Goal: Task Accomplishment & Management: Manage account settings

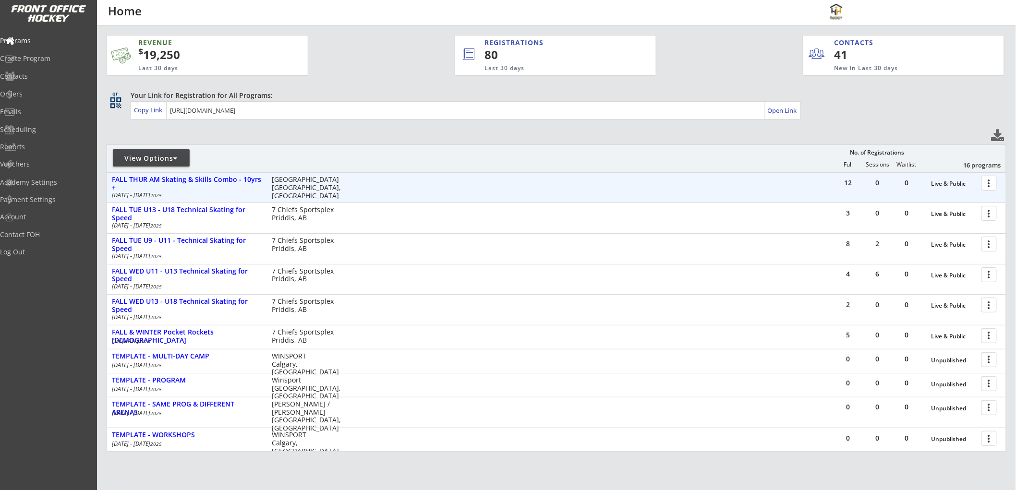
click at [987, 180] on div at bounding box center [990, 182] width 17 height 17
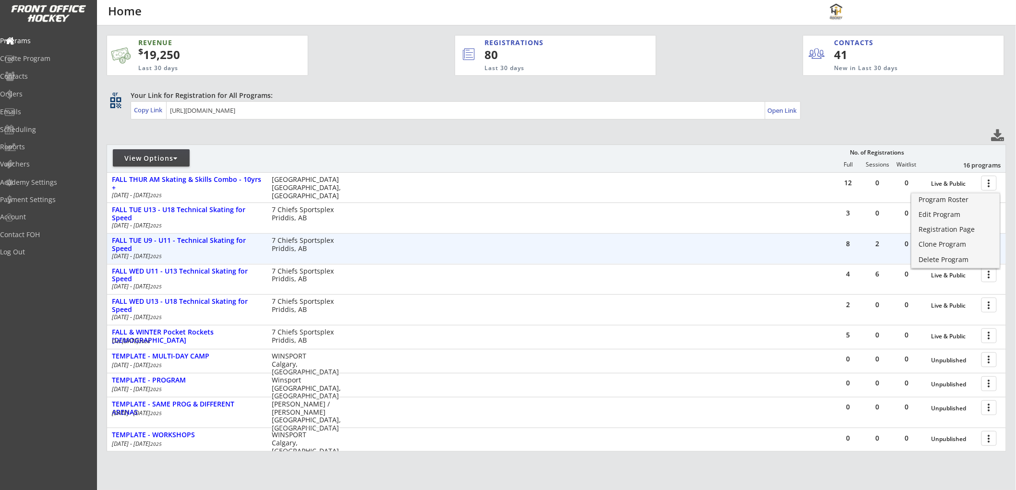
click at [717, 234] on div "8 2 0 Live & Public more_vert FALL TUE U9 - U11 - Technical Skating for Speed O…" at bounding box center [556, 249] width 899 height 30
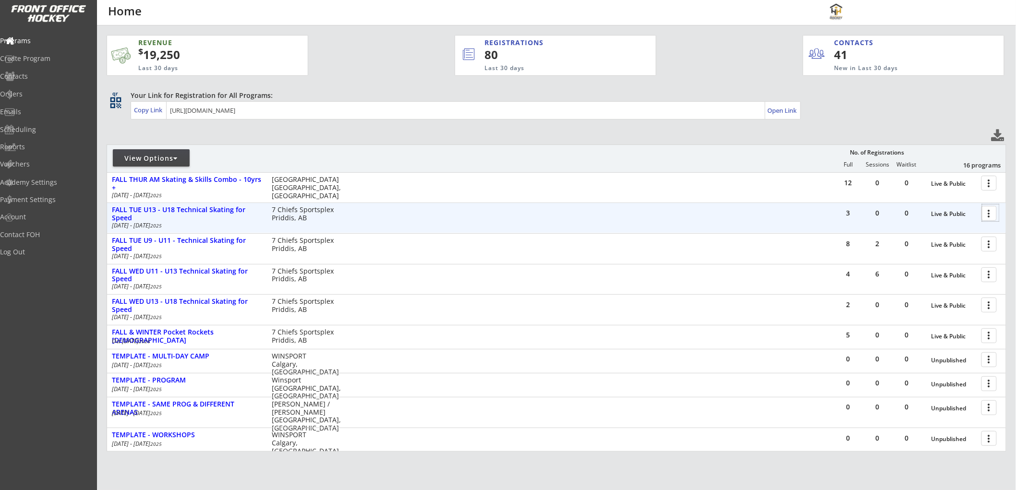
drag, startPoint x: 993, startPoint y: 213, endPoint x: 788, endPoint y: 220, distance: 204.6
click at [749, 226] on div "3 0 0 Live & Public more_vert FALL TUE U13 - U18 Technical Skating for Speed Oc…" at bounding box center [556, 218] width 899 height 30
click at [986, 213] on div at bounding box center [990, 212] width 17 height 17
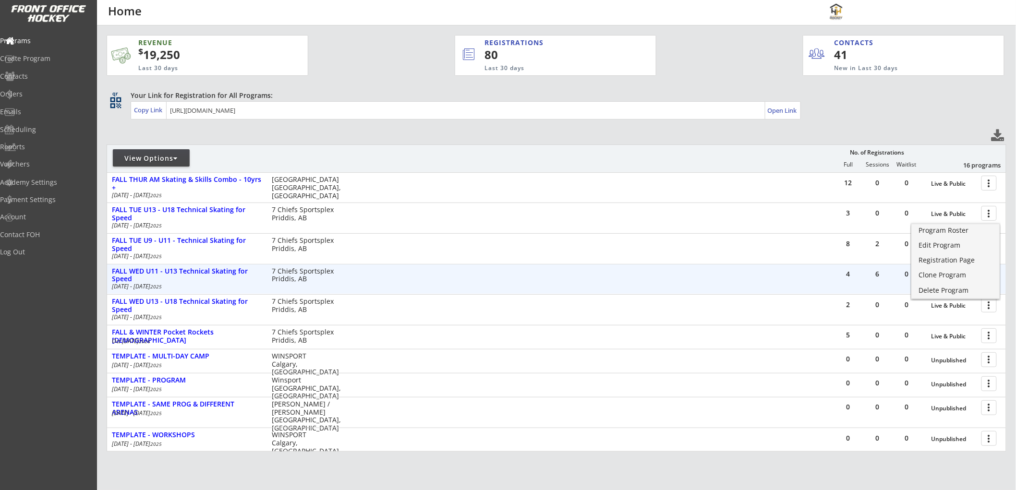
click at [823, 277] on div "4 6 0 Live & Public more_vert FALL WED U11 - U13 Technical Skating for Speed Oc…" at bounding box center [556, 280] width 899 height 30
click at [985, 270] on div at bounding box center [990, 274] width 17 height 17
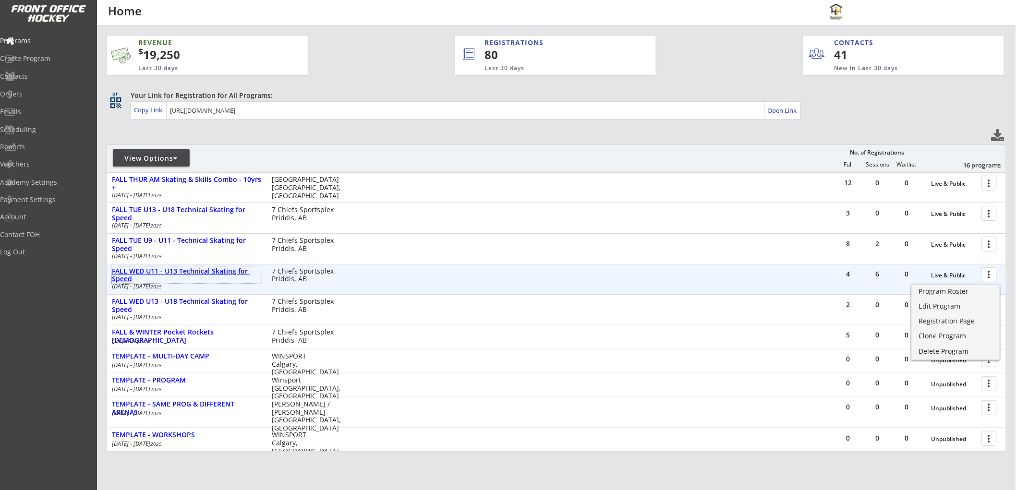
click at [168, 270] on div "FALL WED U11 - U13 Technical Skating for Speed" at bounding box center [187, 275] width 150 height 16
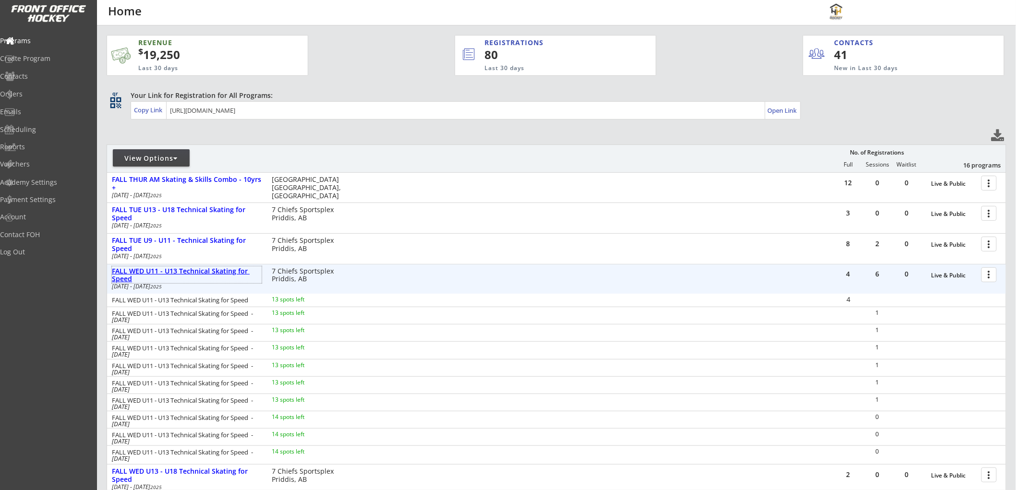
click at [150, 268] on div "FALL WED U11 - U13 Technical Skating for Speed" at bounding box center [187, 275] width 150 height 16
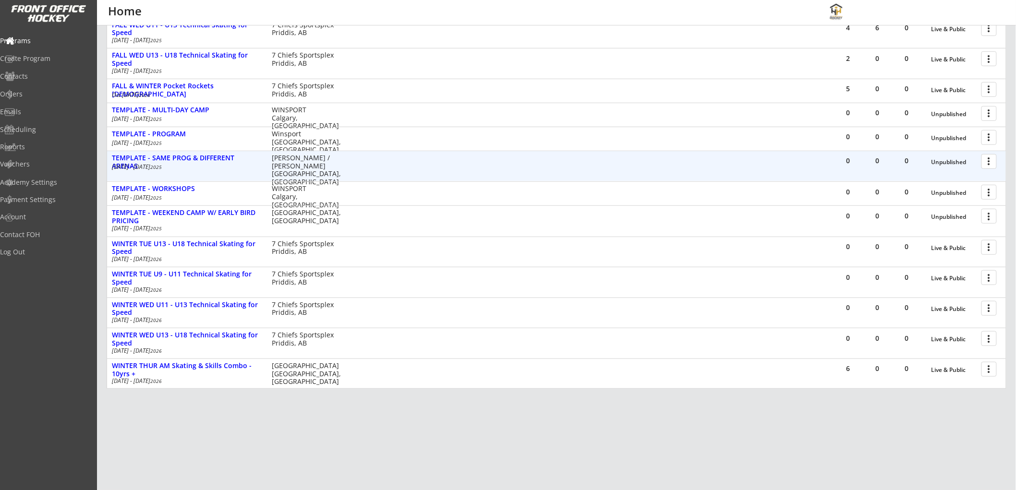
scroll to position [255, 0]
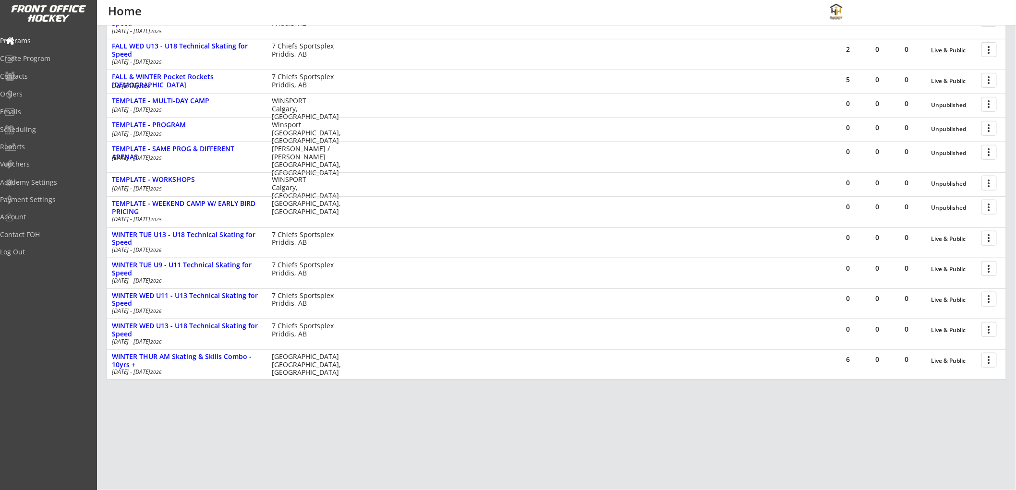
click at [204, 414] on div "REVENUE $ 19,250 Last 30 days REGISTRATIONS 80 Last 30 days CONTACTS 41 New in …" at bounding box center [557, 125] width 900 height 710
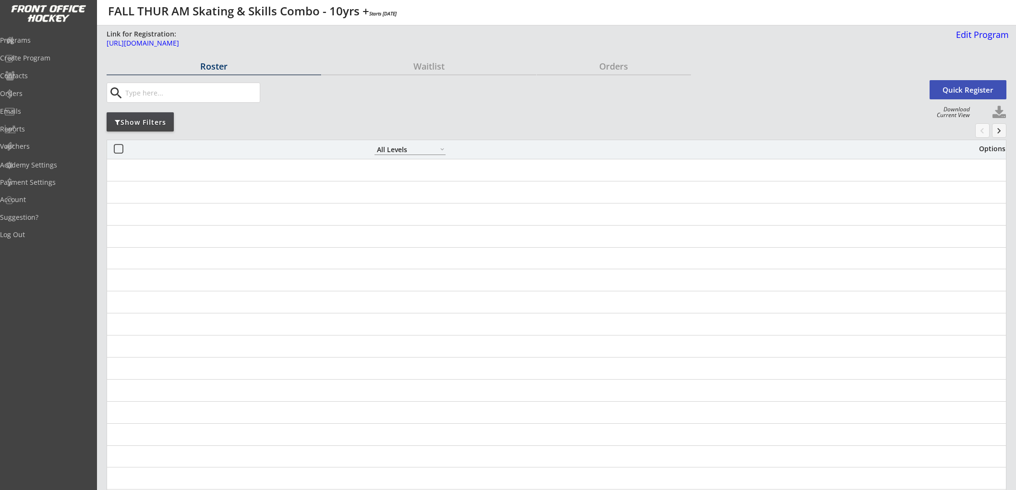
select select ""All Levels""
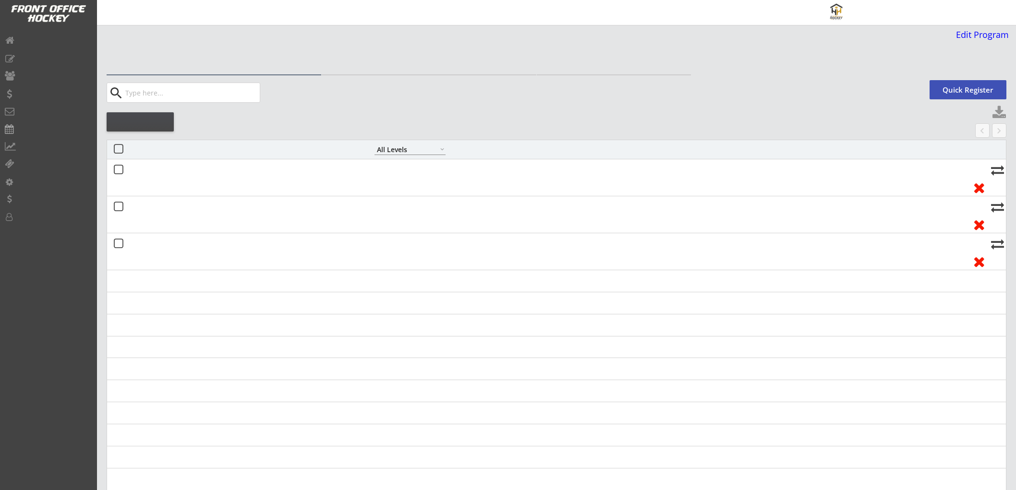
select select ""All Levels""
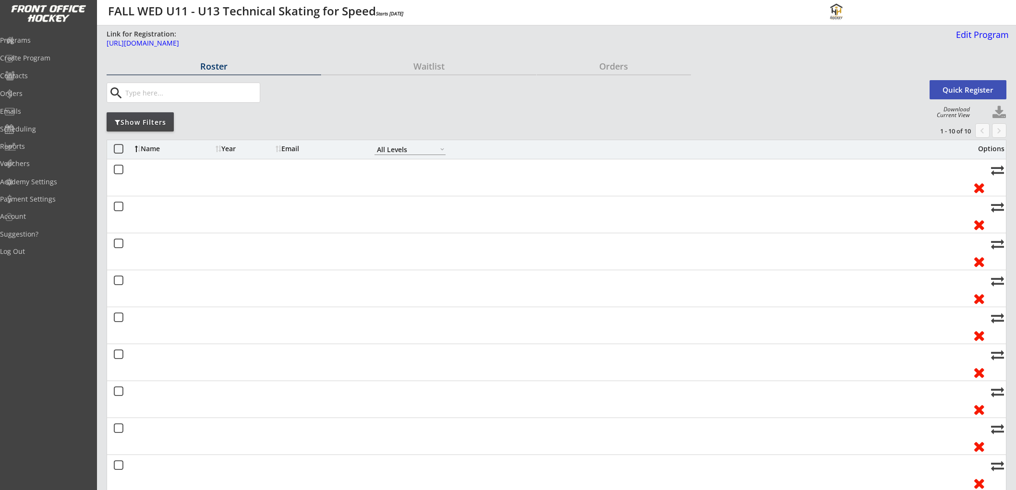
select select ""All Levels""
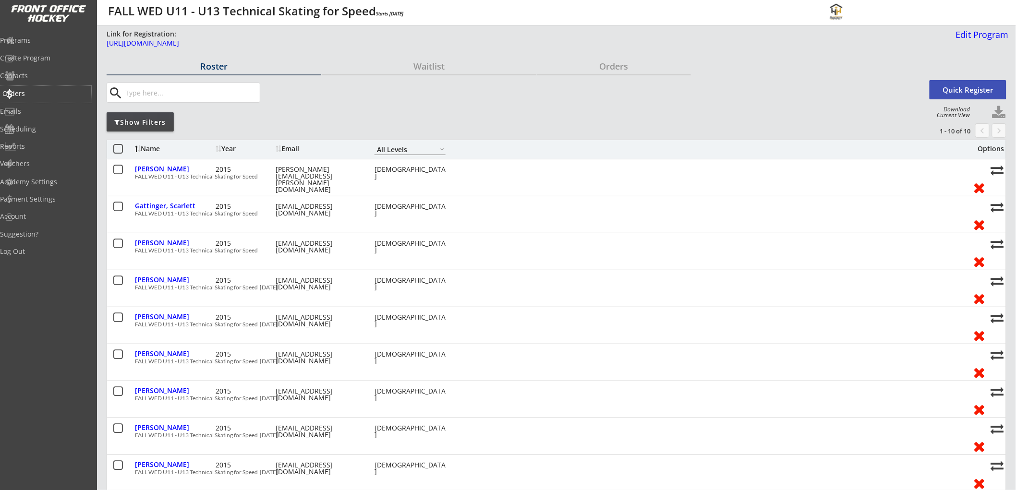
click at [42, 90] on div "Orders" at bounding box center [45, 93] width 86 height 7
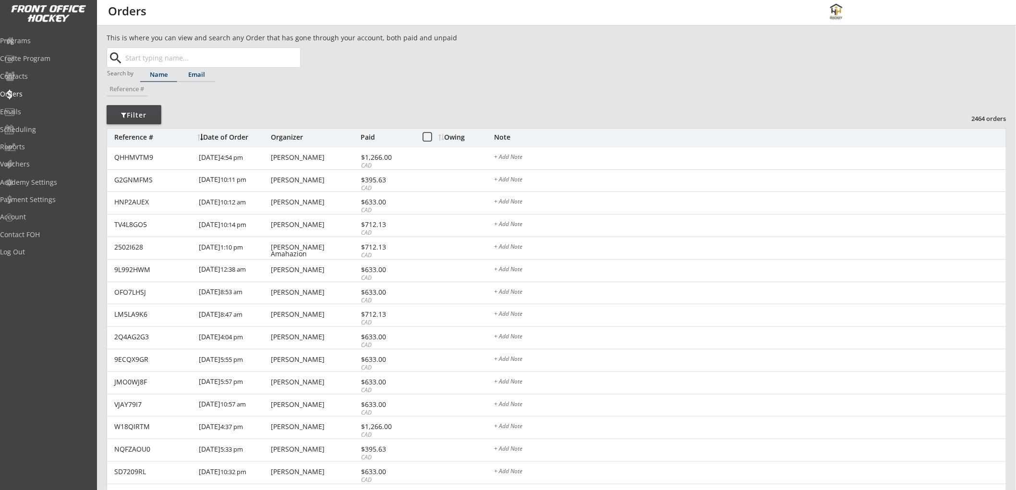
click at [194, 75] on div "Email" at bounding box center [196, 75] width 37 height 6
click at [205, 63] on input "text" at bounding box center [211, 57] width 177 height 19
paste input "[EMAIL_ADDRESS][DOMAIN_NAME]"
click at [202, 80] on strong "[EMAIL_ADDRESS][DOMAIN_NAME]" at bounding box center [191, 76] width 116 height 9
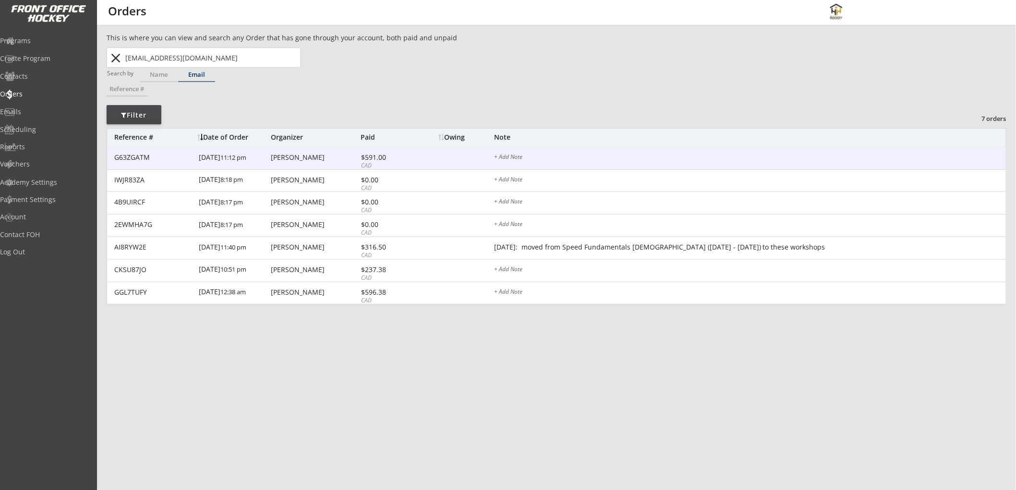
type input "[EMAIL_ADDRESS][DOMAIN_NAME]"
click at [434, 155] on div "G63ZGATM 7/27/25 11:12 pm Anne Luong $591.00 CAD + Add Note" at bounding box center [556, 158] width 899 height 23
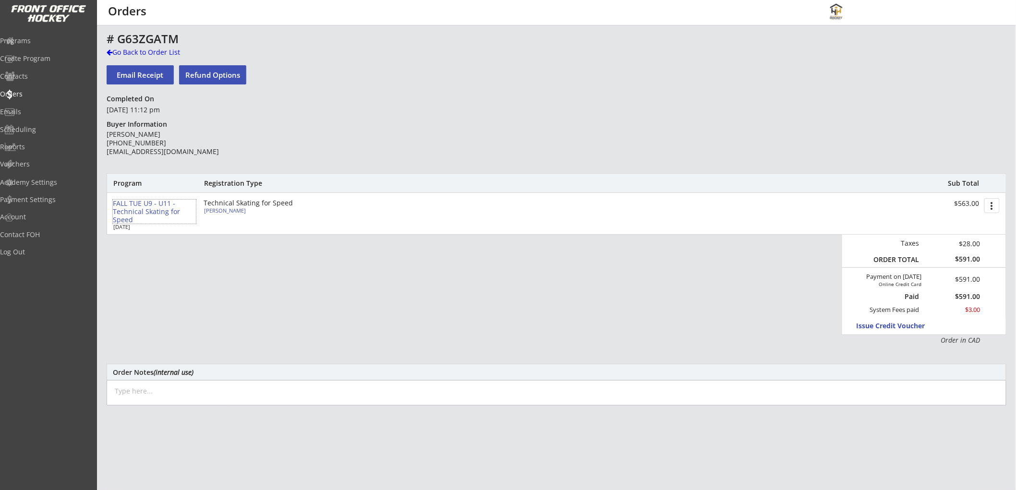
click at [156, 205] on div "FALL TUE U9 - U11 - Technical Skating for Speed" at bounding box center [154, 212] width 83 height 24
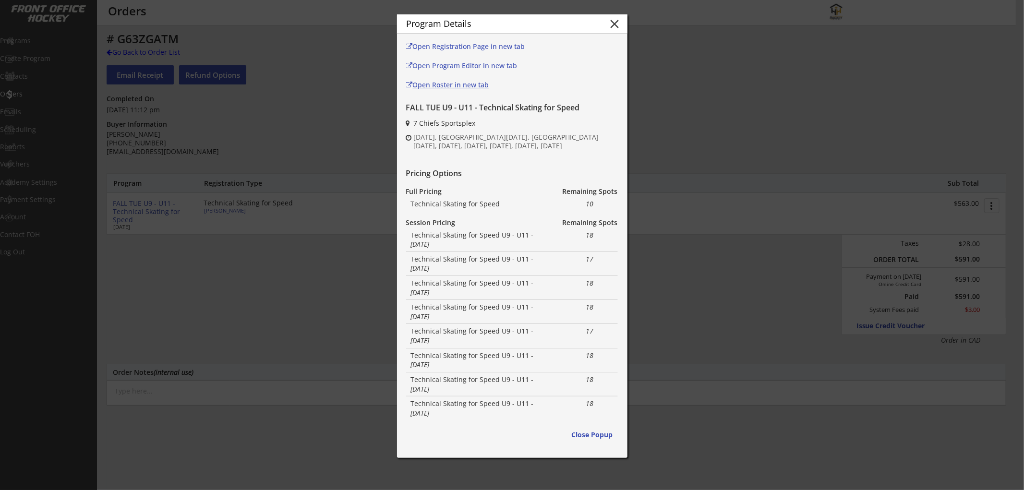
click at [476, 84] on div "Open Roster in new tab" at bounding box center [469, 85] width 127 height 7
click at [613, 23] on button "close" at bounding box center [615, 24] width 14 height 14
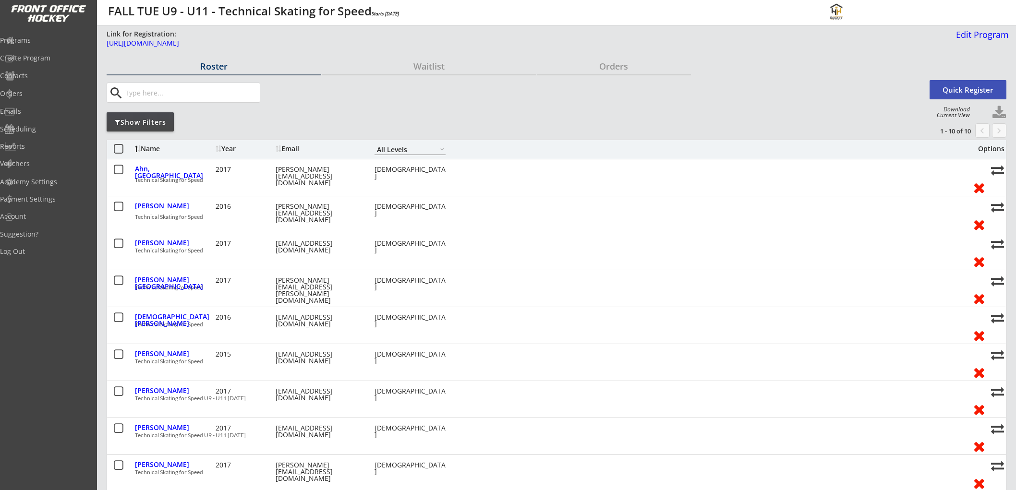
select select ""All Levels""
click at [163, 125] on div "Show Filters" at bounding box center [140, 123] width 67 height 10
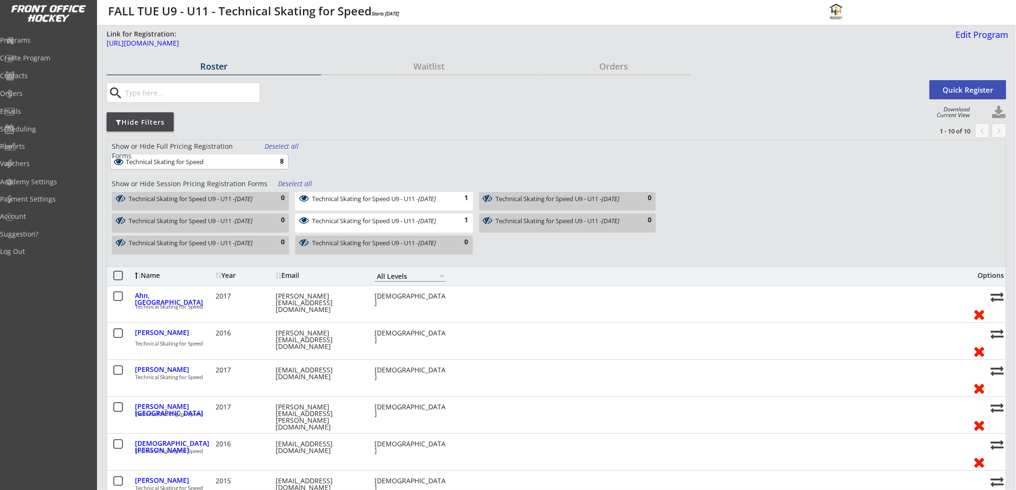
click at [226, 156] on div "Technical Skating for Speed 8" at bounding box center [199, 162] width 177 height 14
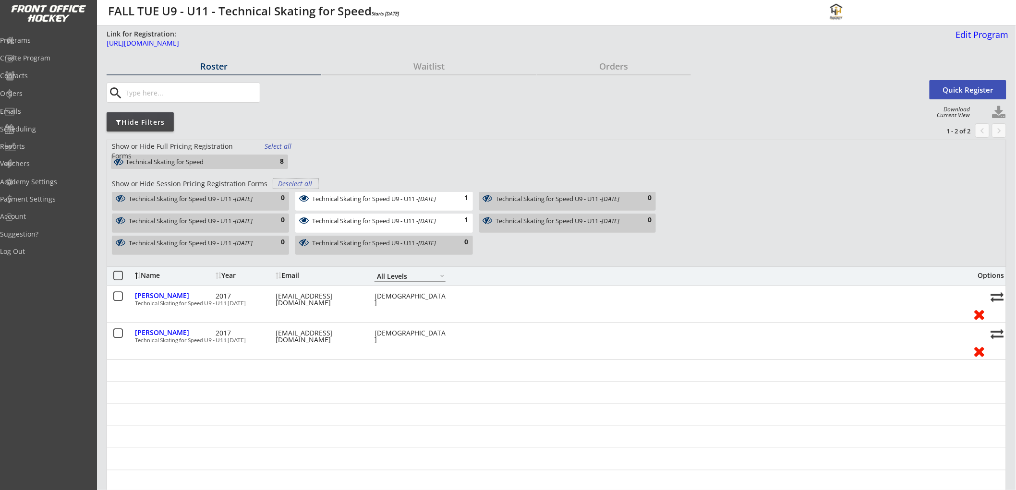
click at [300, 180] on div "Deselect all" at bounding box center [296, 184] width 36 height 10
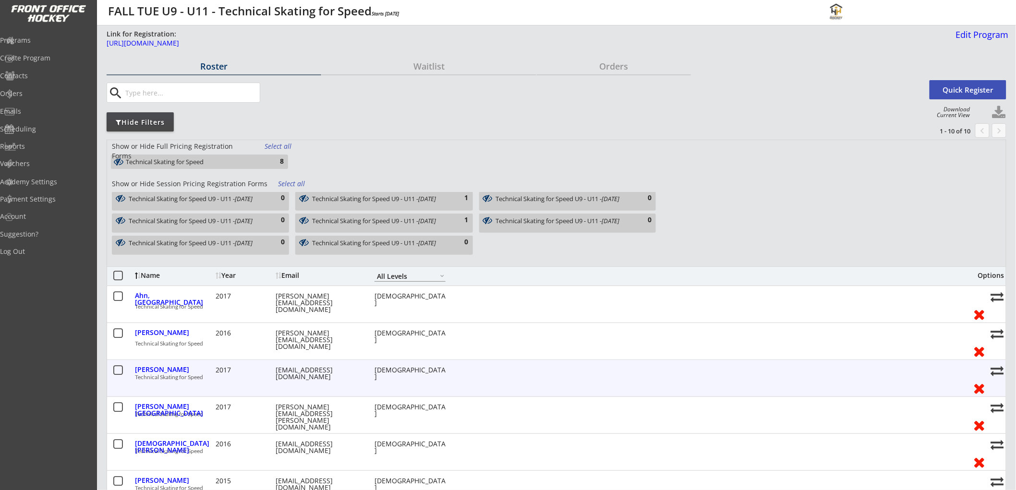
click at [203, 381] on div "Technical Skating for Speed" at bounding box center [550, 377] width 830 height 7
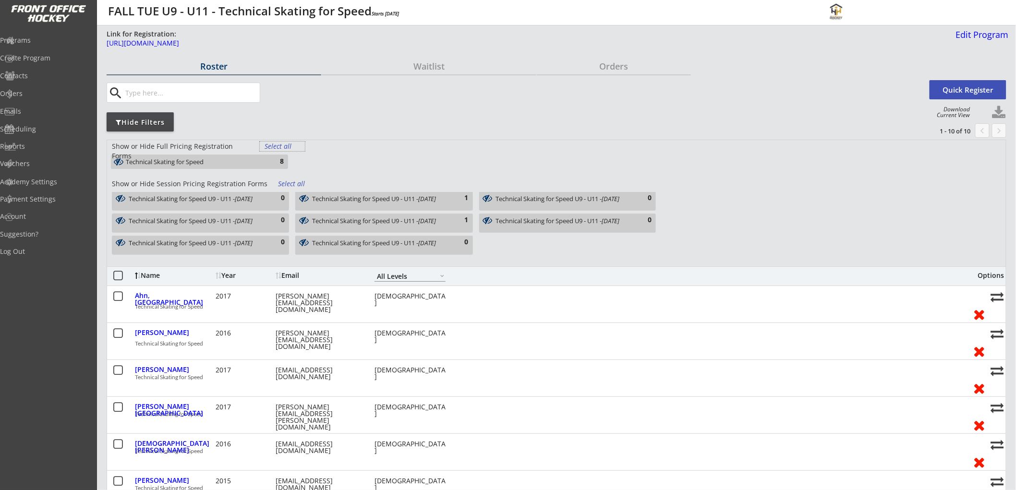
click at [274, 145] on div "Select all" at bounding box center [283, 147] width 36 height 10
